Goal: Contribute content: Add original content to the website for others to see

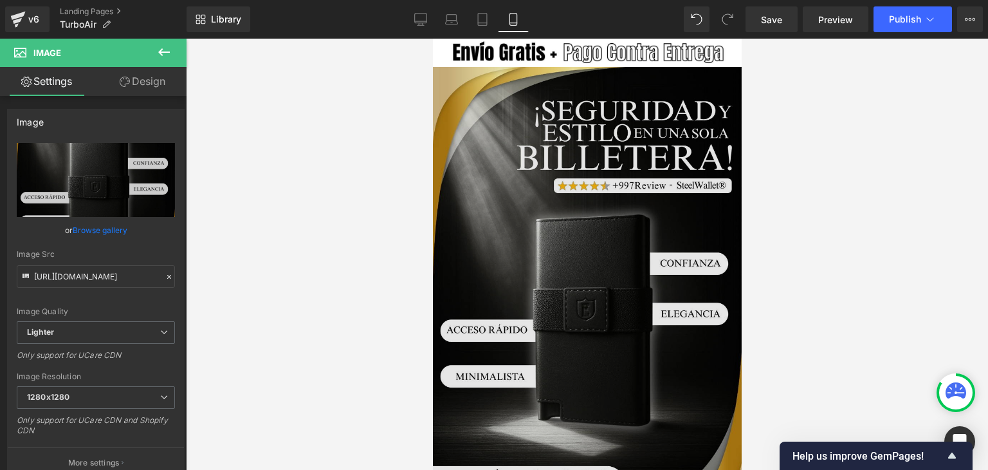
click at [505, 195] on img at bounding box center [586, 295] width 309 height 457
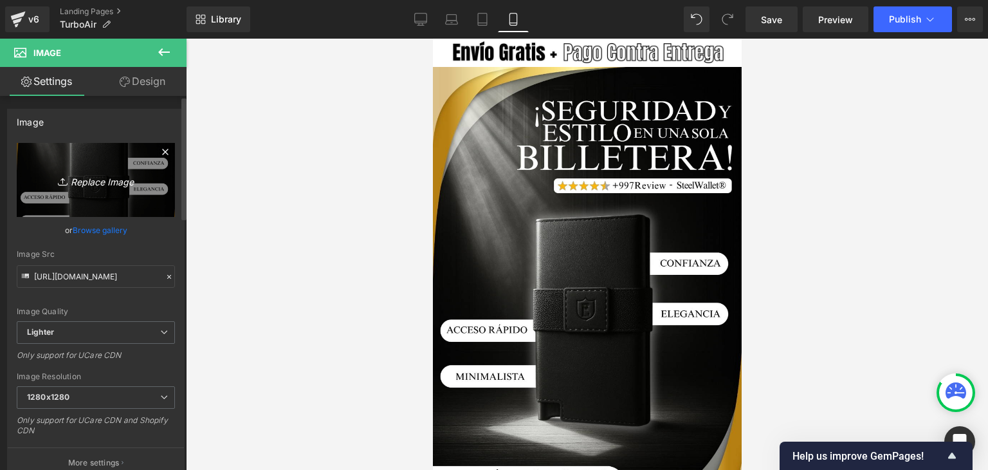
click at [103, 178] on icon "Replace Image" at bounding box center [95, 180] width 103 height 16
type input "C:\fakepath\Banner Landing.webp"
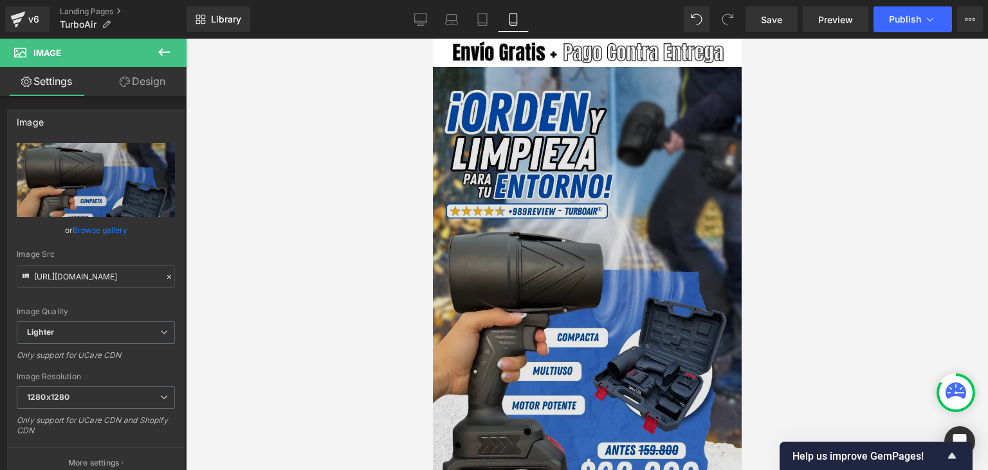
type input "[URL][DOMAIN_NAME]"
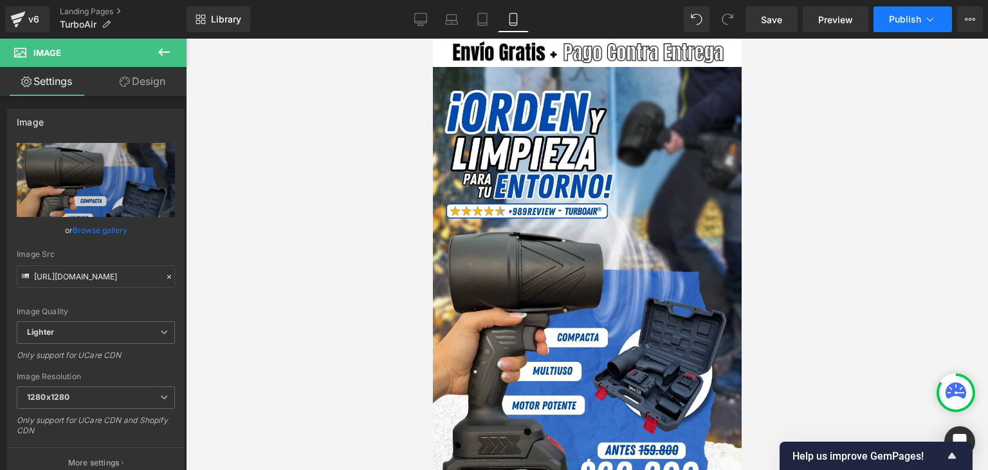
click at [888, 16] on button "Publish" at bounding box center [912, 19] width 78 height 26
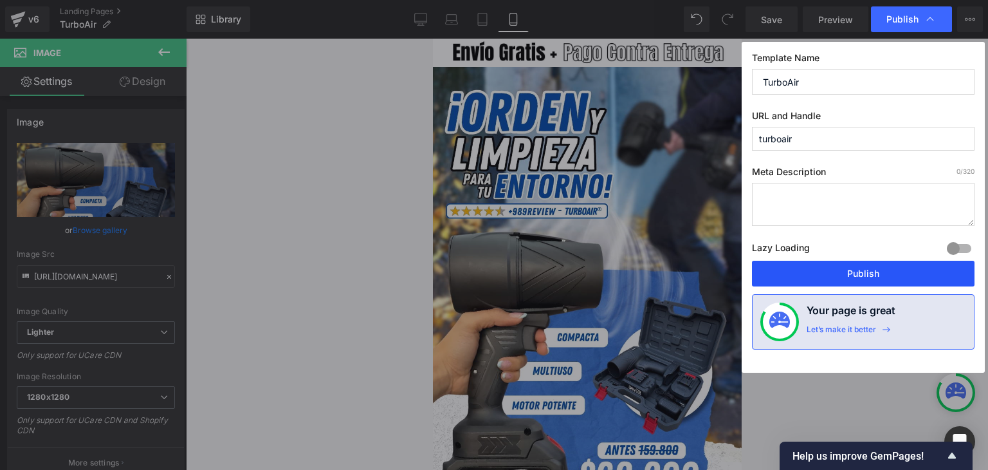
click at [850, 273] on button "Publish" at bounding box center [863, 273] width 223 height 26
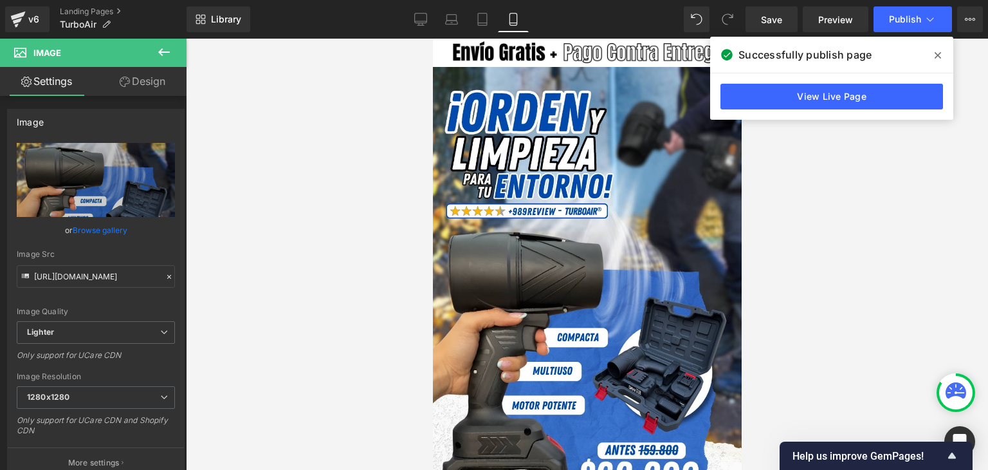
click at [585, 52] on div "Image" at bounding box center [586, 53] width 309 height 28
click at [585, 52] on span "Image" at bounding box center [586, 52] width 26 height 15
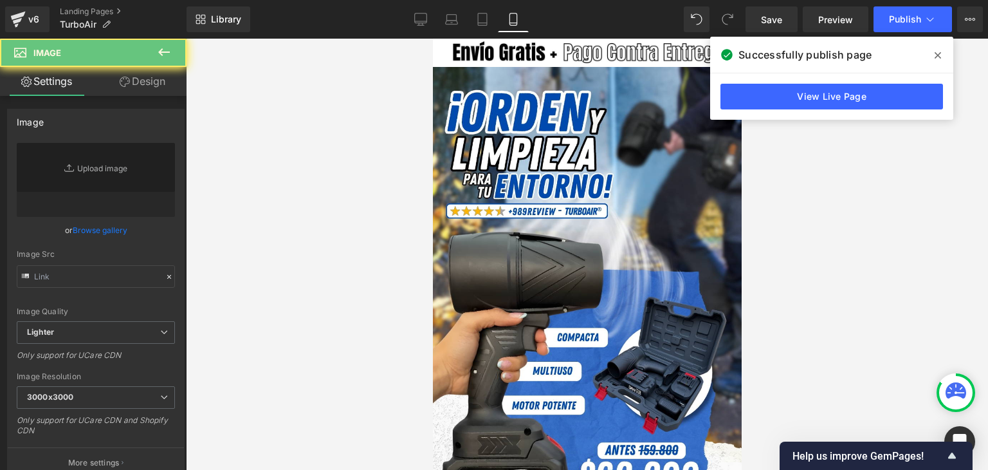
click at [585, 51] on span "Image" at bounding box center [586, 52] width 26 height 15
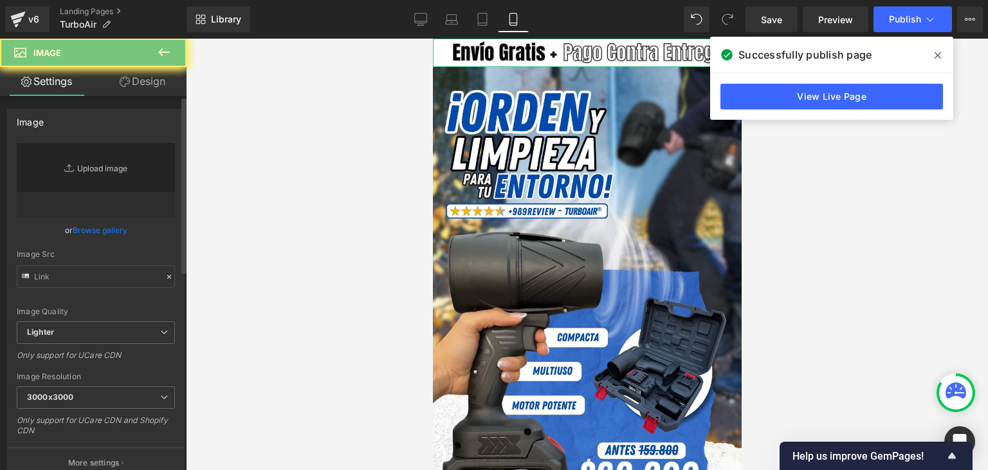
click at [87, 172] on link "Replace Image" at bounding box center [96, 180] width 158 height 74
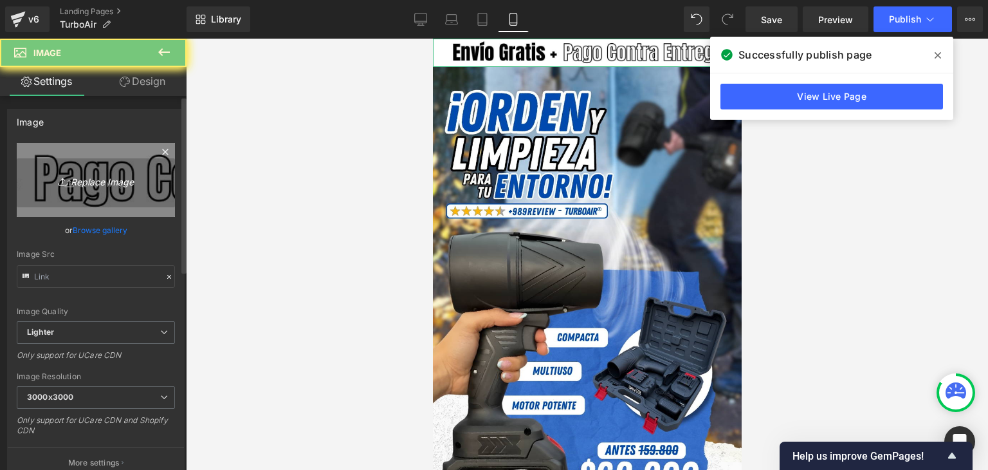
type input "[URL][DOMAIN_NAME]"
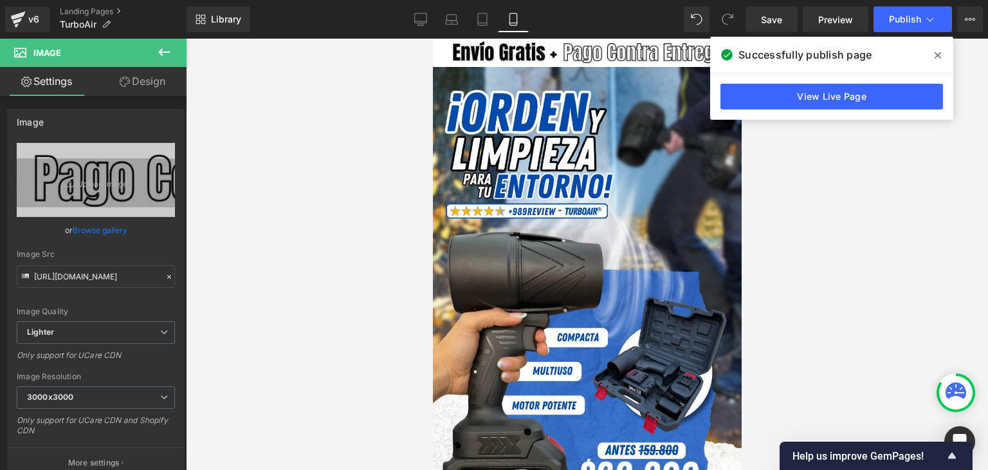
type input "C:\fakepath\Subtítulo.webp"
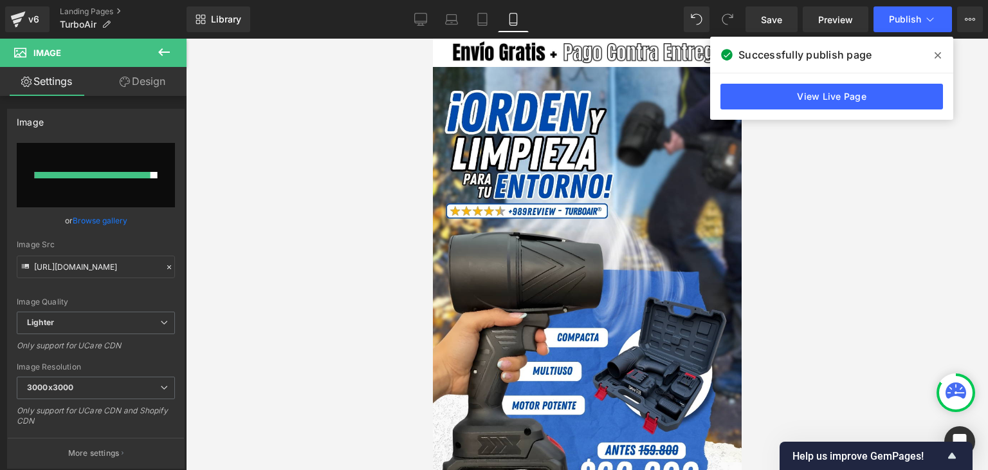
type input "[URL][DOMAIN_NAME]"
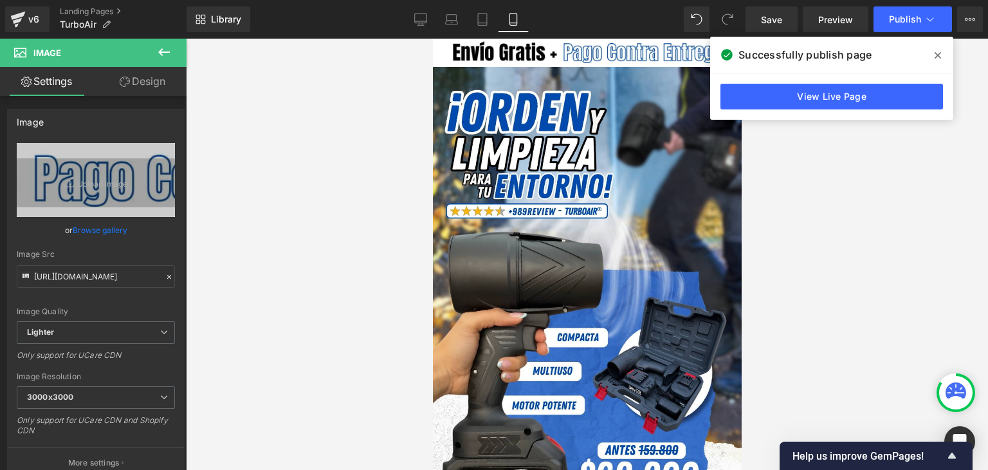
click at [937, 52] on icon at bounding box center [938, 55] width 6 height 10
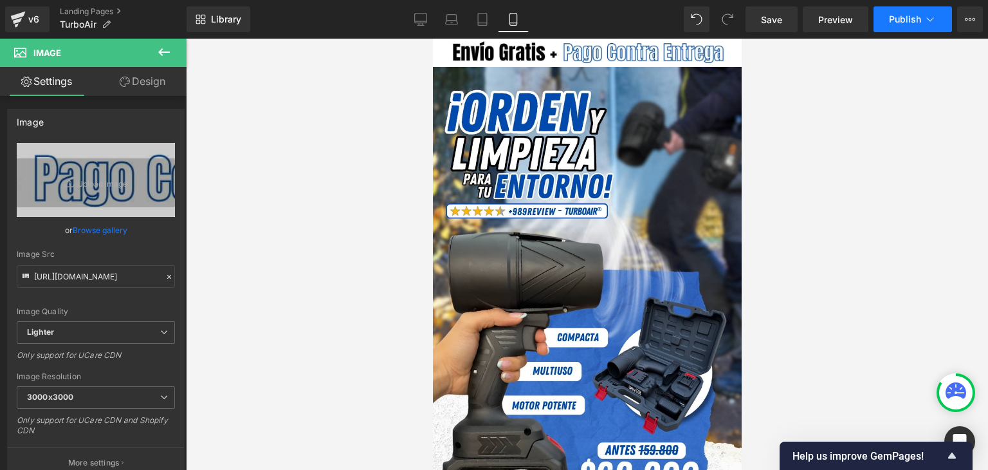
click at [906, 24] on span "Publish" at bounding box center [905, 19] width 32 height 10
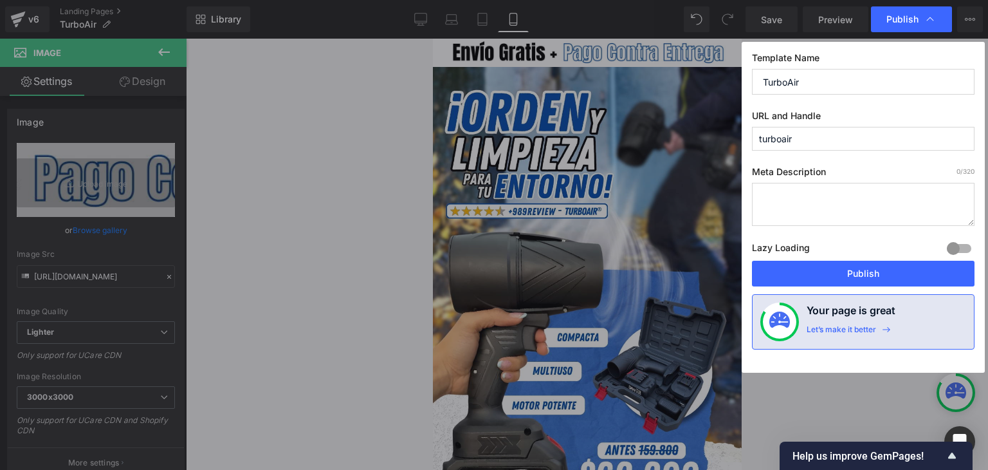
click at [851, 273] on button "Publish" at bounding box center [863, 273] width 223 height 26
